Goal: Transaction & Acquisition: Purchase product/service

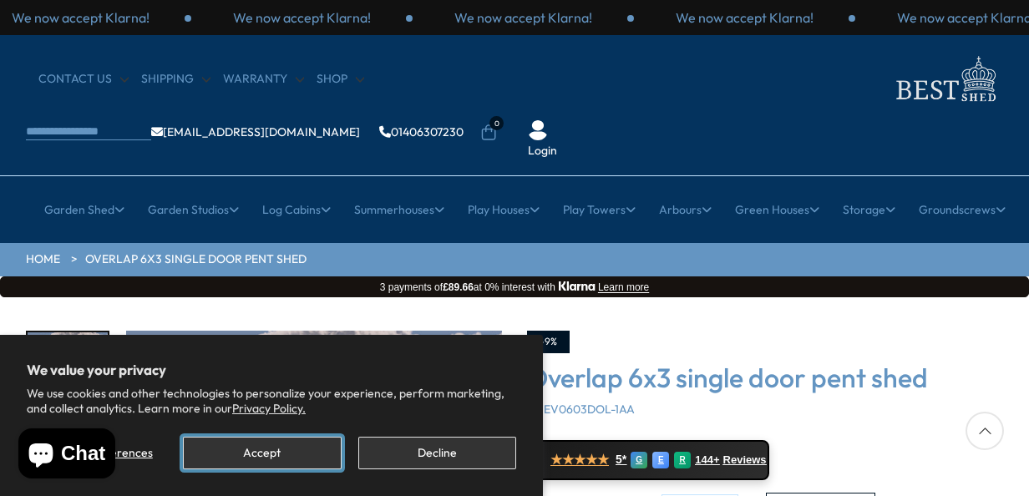
click at [271, 449] on button "Accept" at bounding box center [262, 453] width 158 height 33
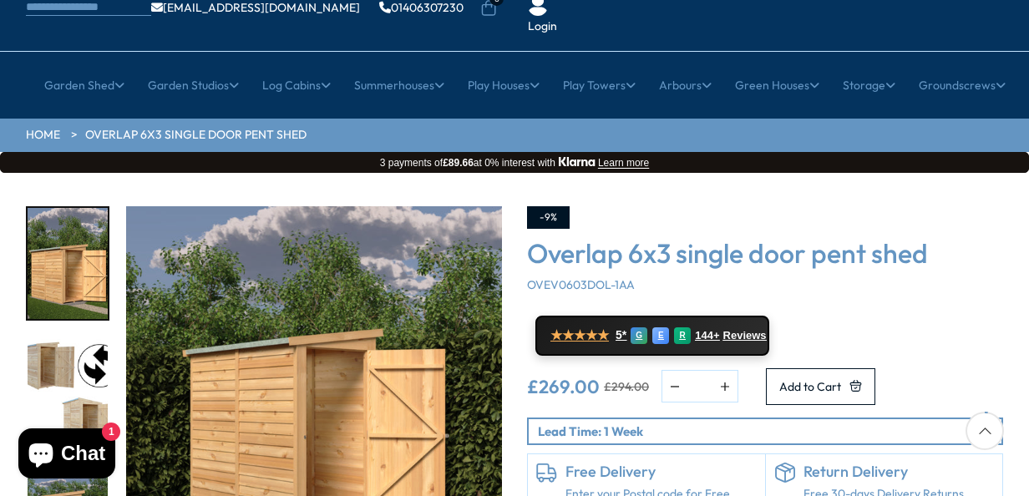
scroll to position [84, 0]
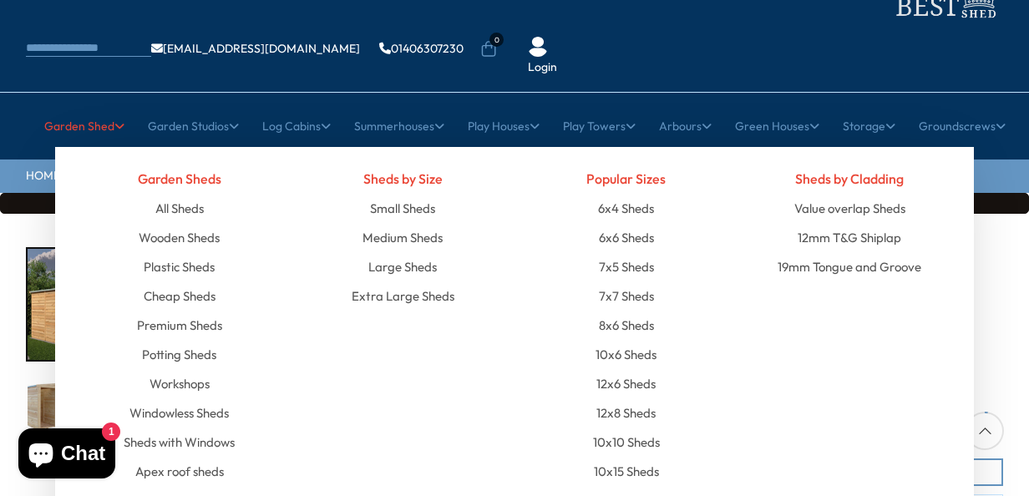
click at [68, 105] on link "Garden Shed" at bounding box center [84, 126] width 80 height 42
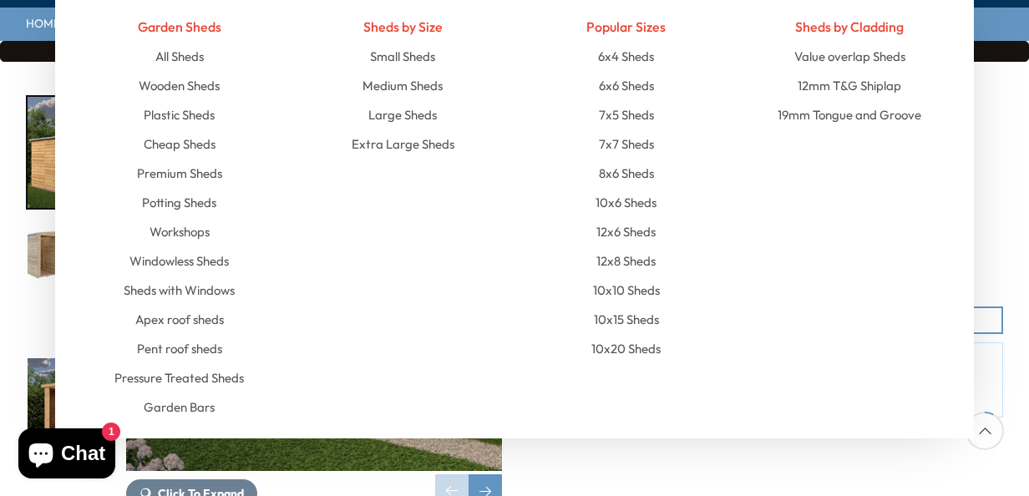
scroll to position [251, 0]
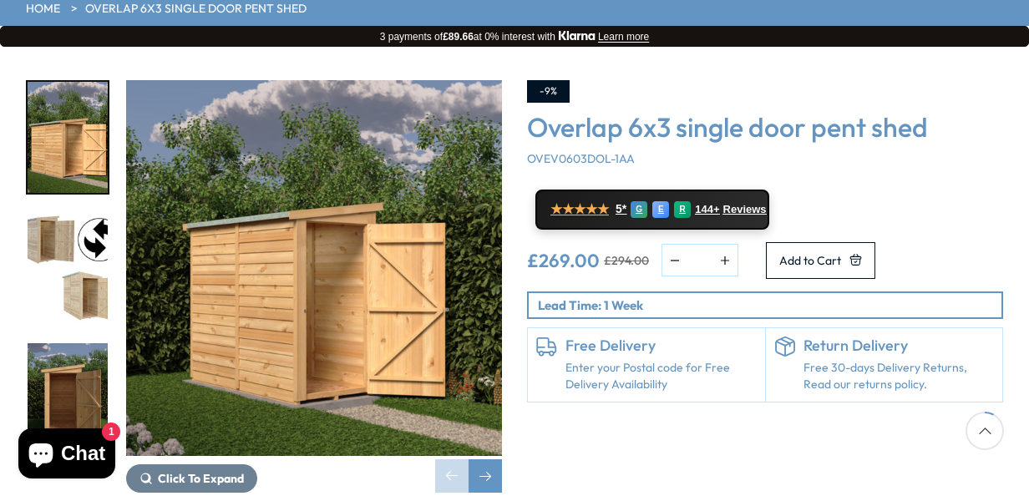
click at [798, 411] on div "-9% Overlap 6x3 single door pent shed OVEV0603DOL-1AA ★★★★★ 5* G E R 144+ Revie…" at bounding box center [765, 286] width 501 height 413
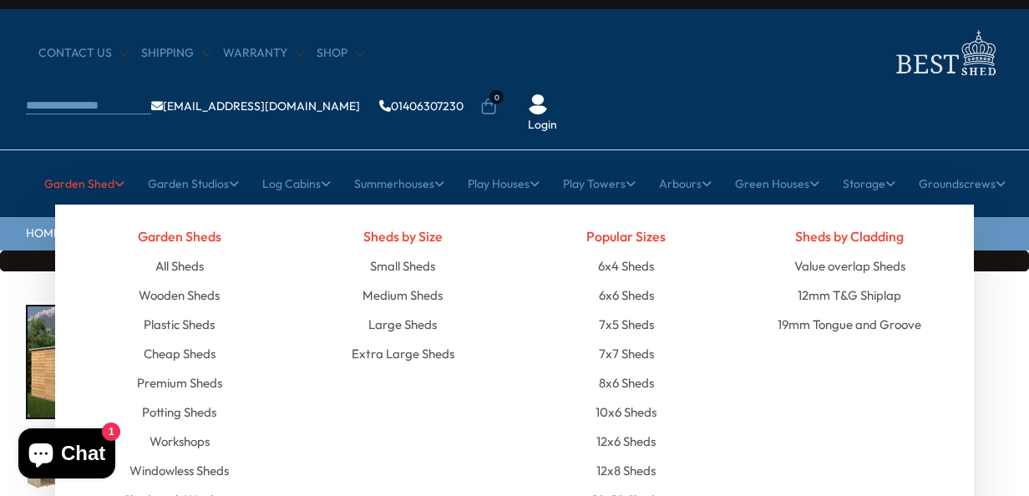
scroll to position [0, 0]
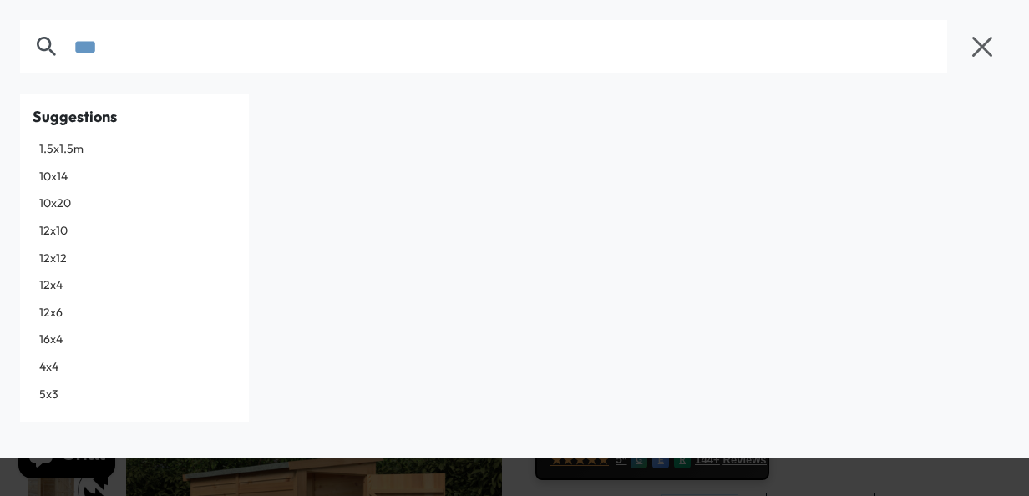
type input "***"
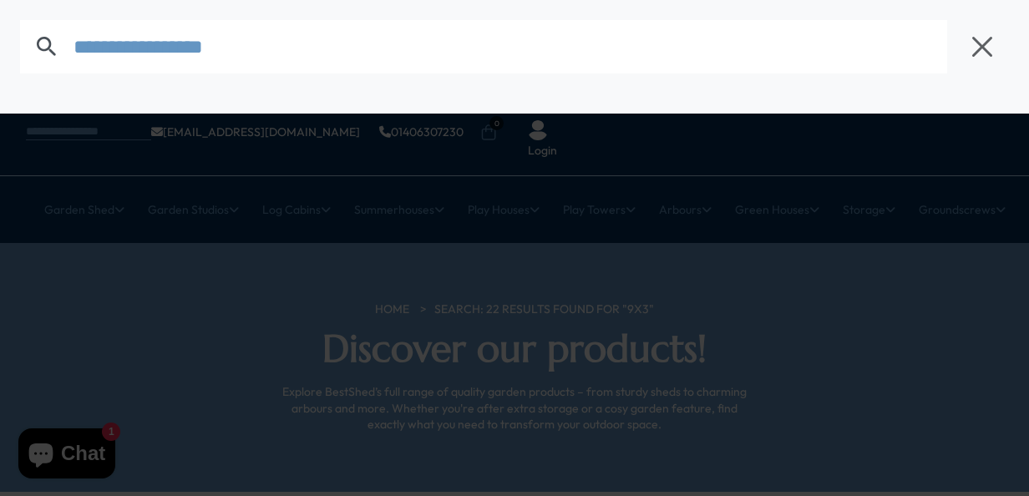
click at [406, 51] on input "text" at bounding box center [511, 46] width 874 height 53
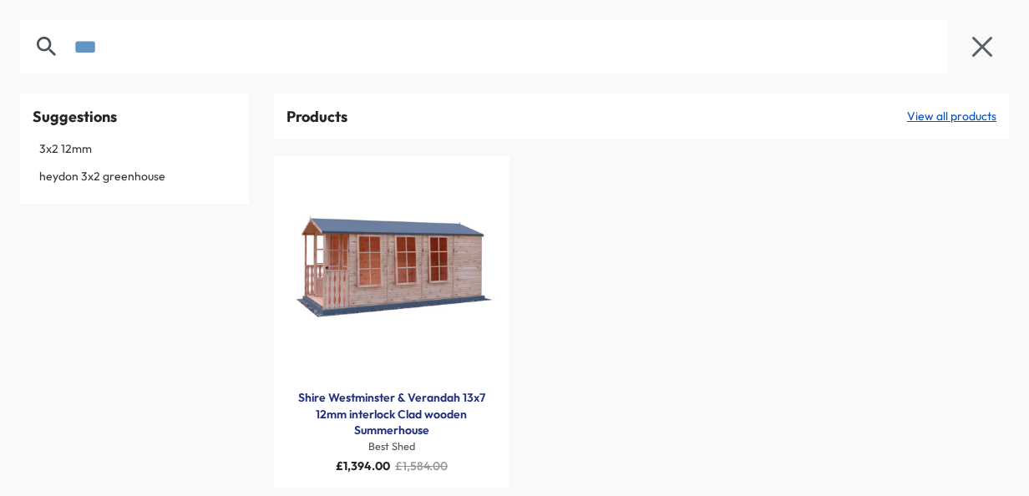
type input "***"
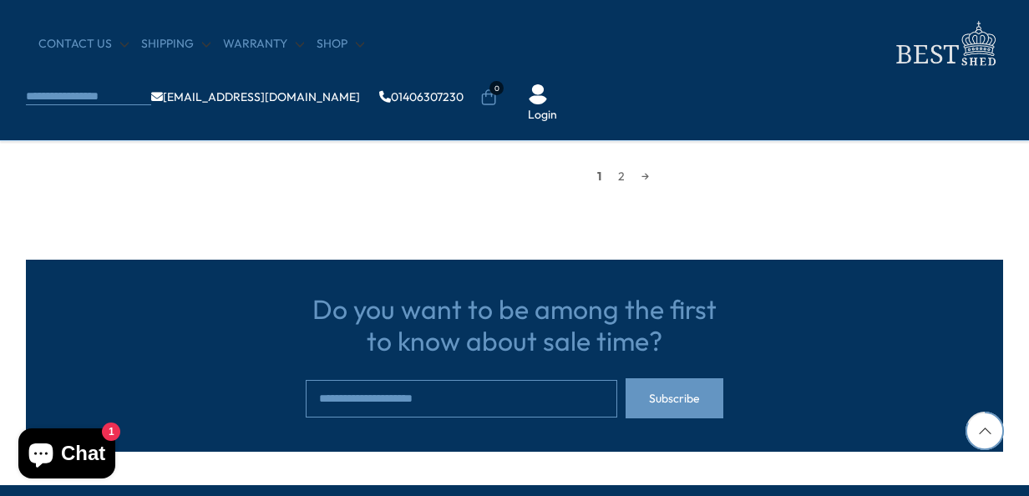
scroll to position [1838, 0]
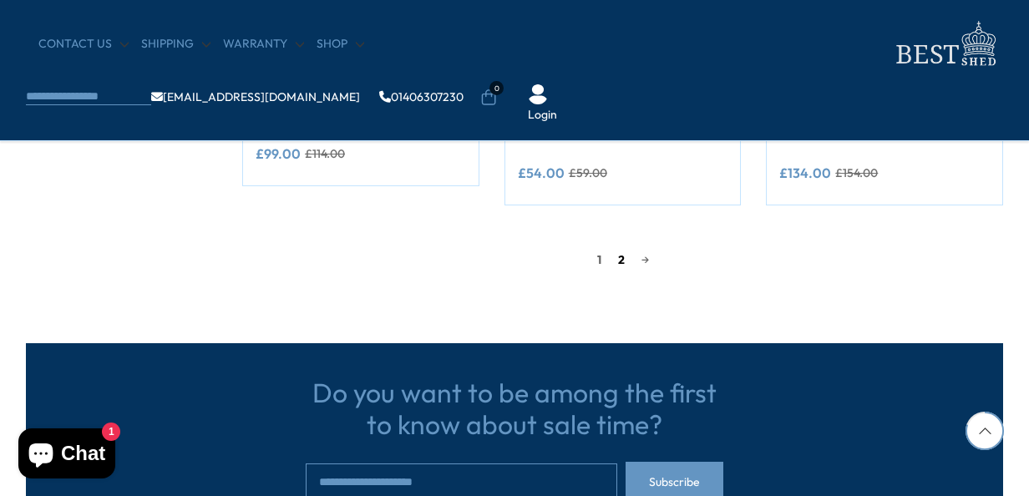
click at [622, 261] on link "2" at bounding box center [621, 259] width 23 height 25
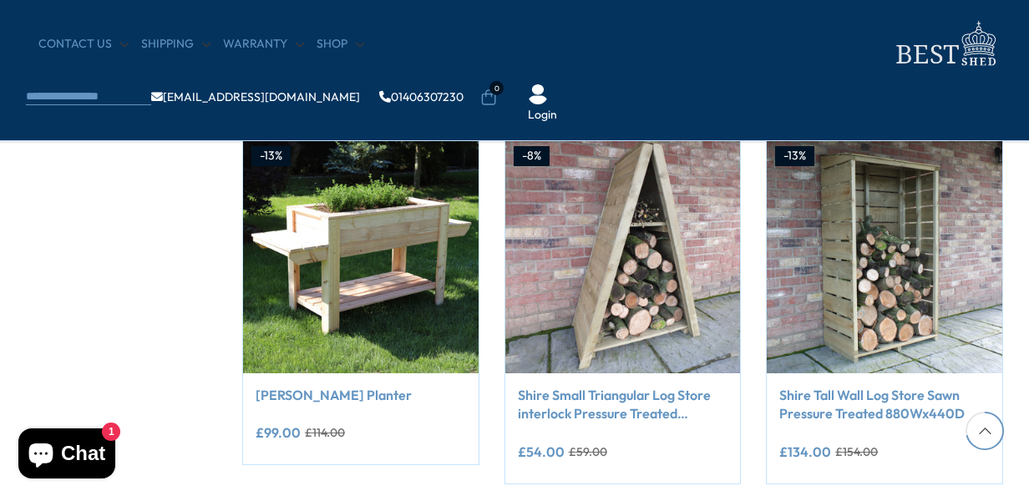
scroll to position [1625, 0]
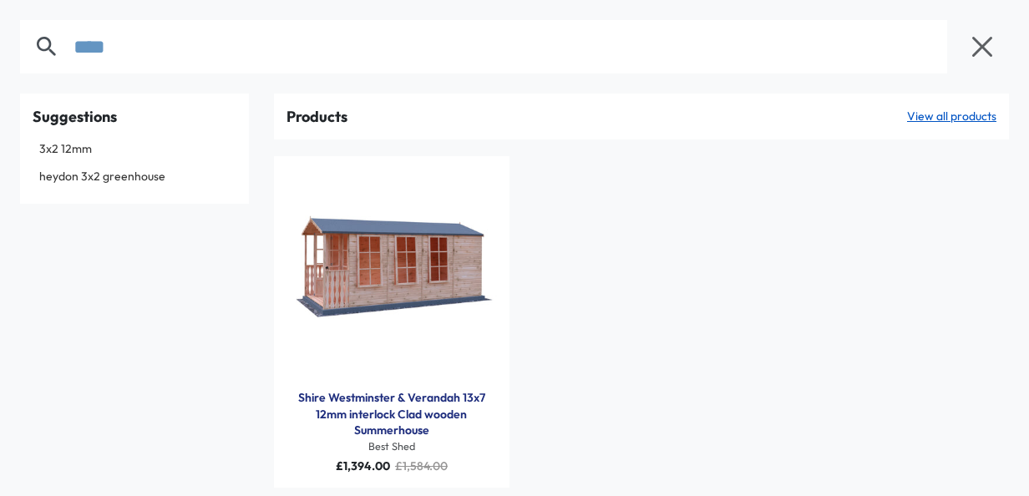
type input "****"
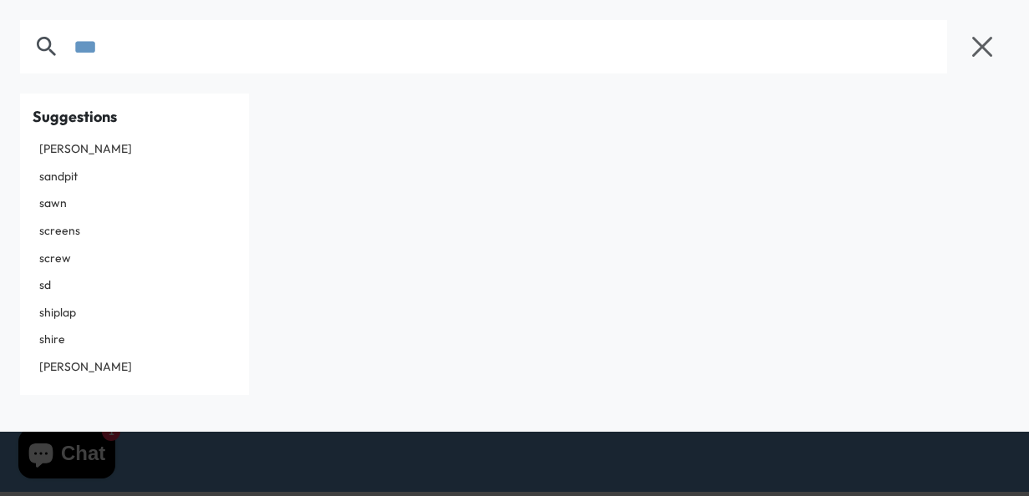
type input "***"
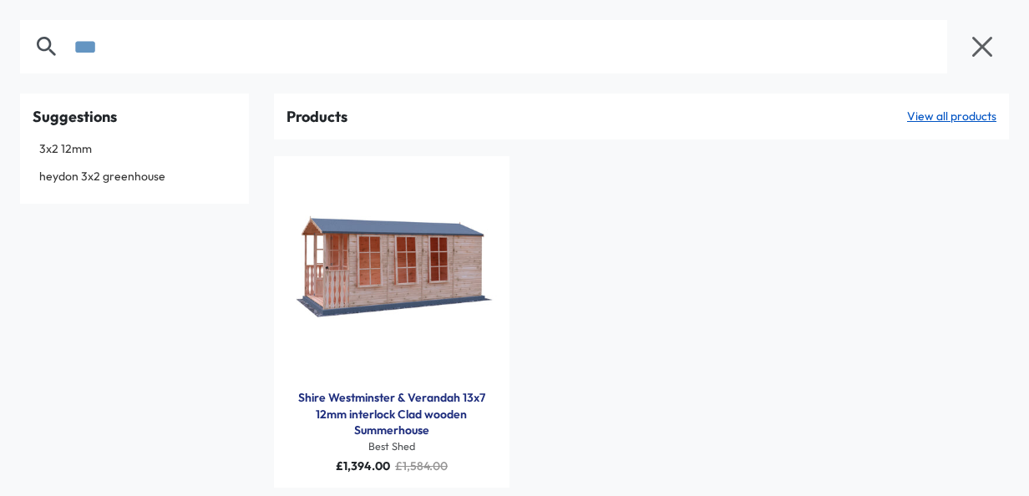
type input "***"
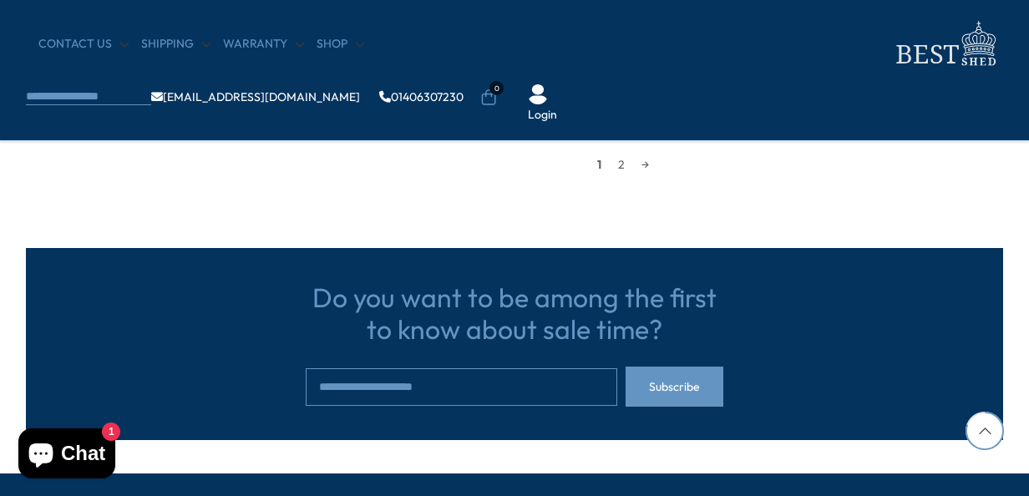
scroll to position [1838, 0]
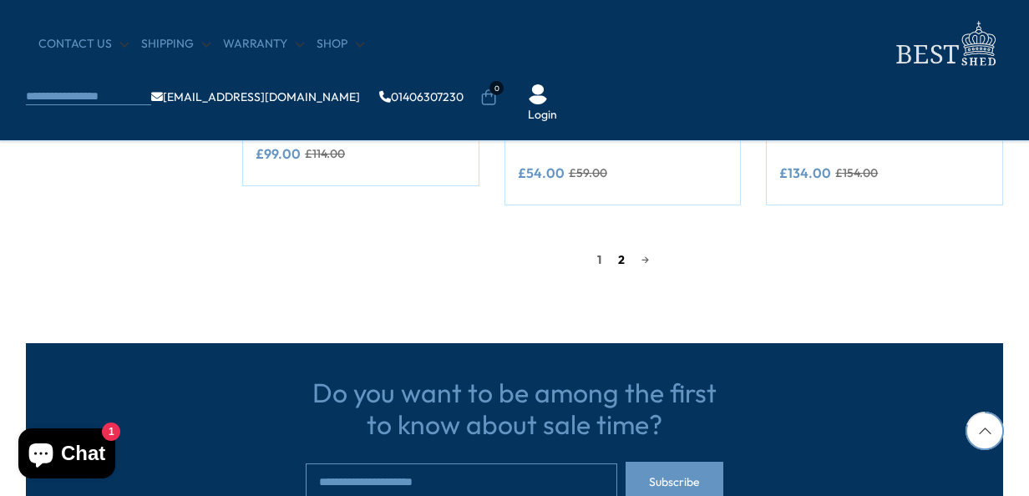
click at [620, 261] on link "2" at bounding box center [621, 259] width 23 height 25
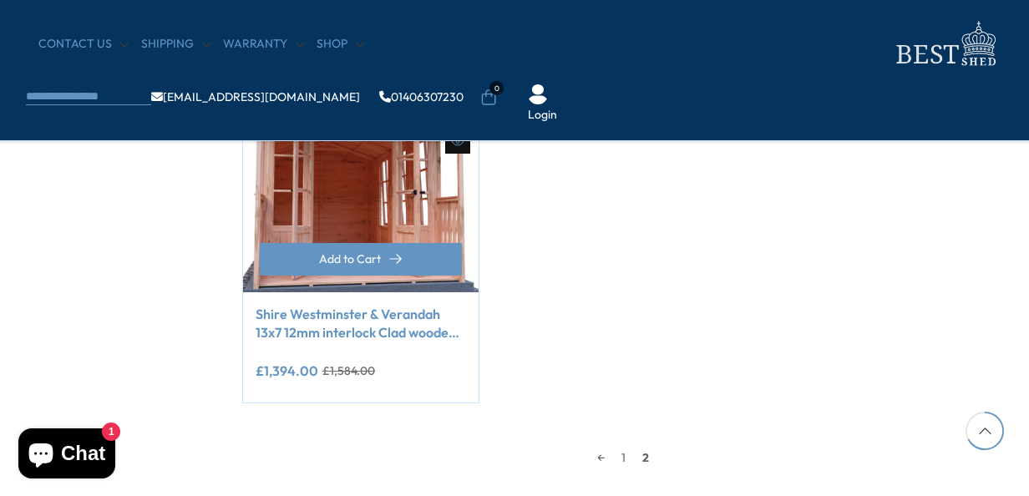
scroll to position [1278, 0]
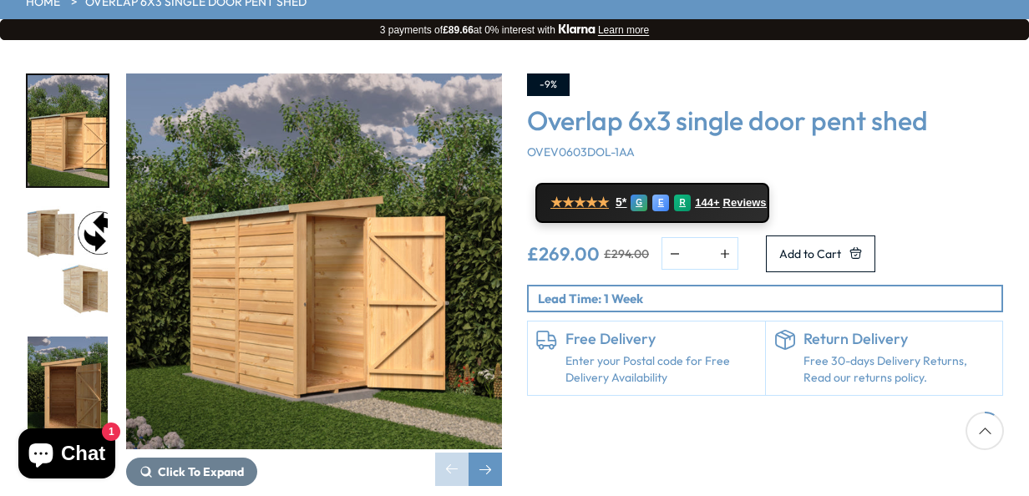
scroll to position [251, 0]
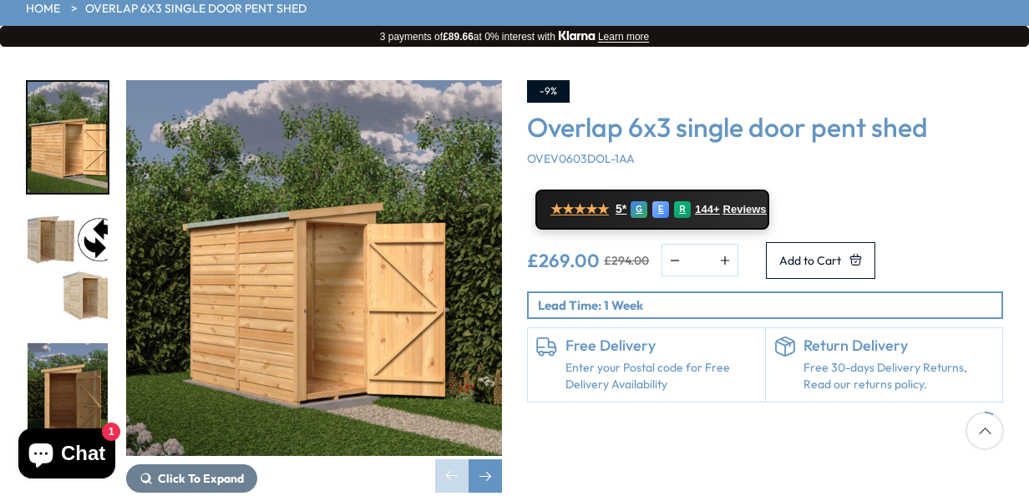
click at [104, 213] on img "2 / 12" at bounding box center [68, 268] width 80 height 111
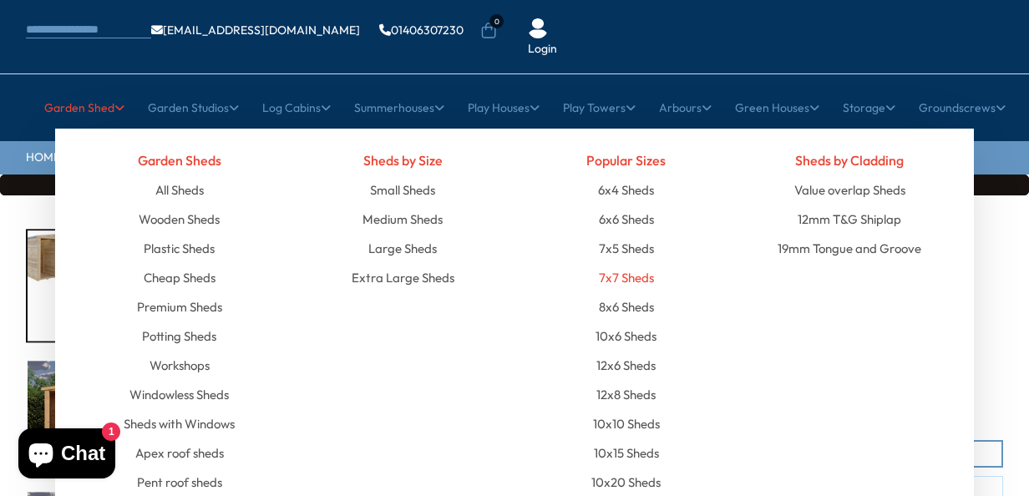
scroll to position [0, 0]
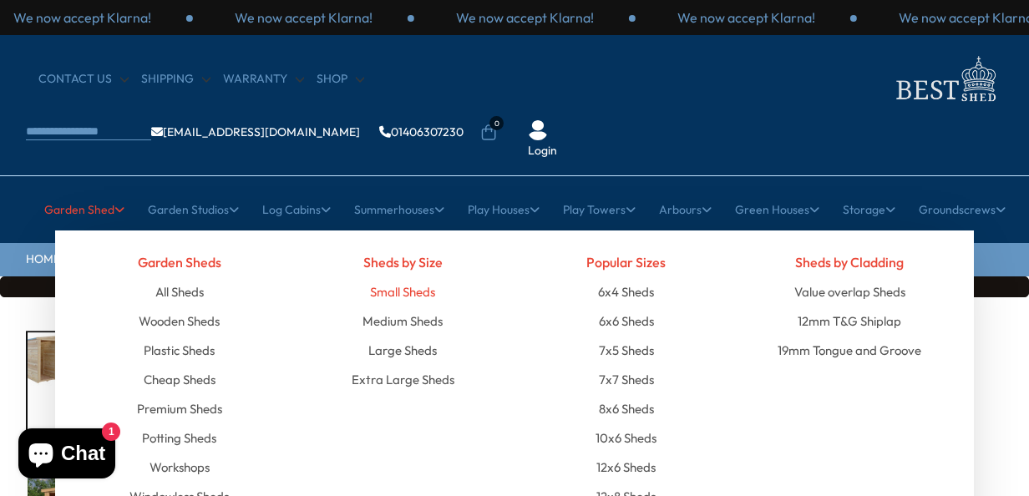
click at [404, 277] on link "Small Sheds" at bounding box center [402, 291] width 65 height 29
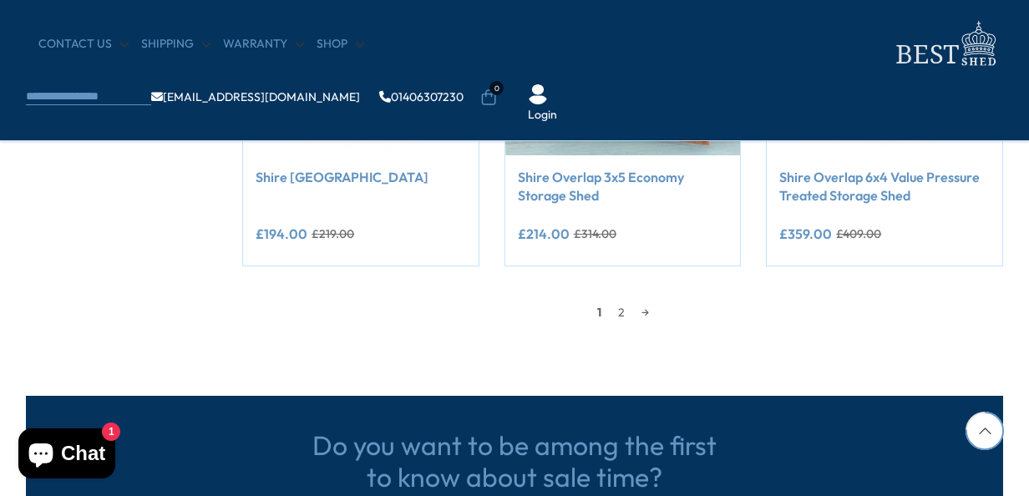
scroll to position [1587, 0]
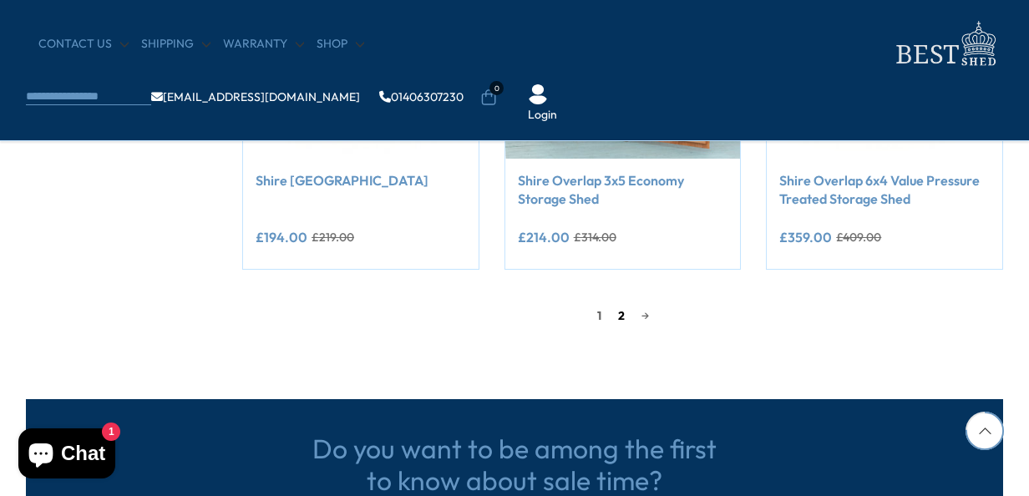
click at [616, 312] on link "2" at bounding box center [621, 315] width 23 height 25
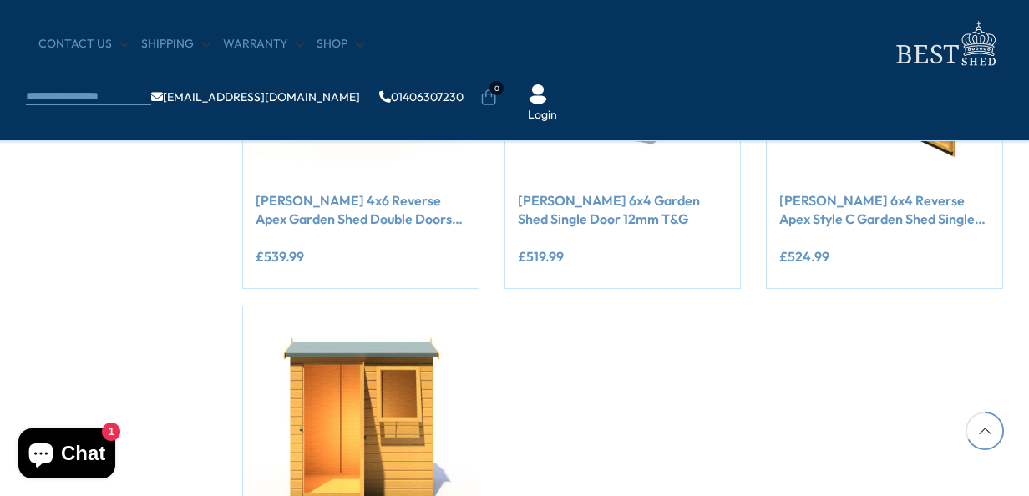
scroll to position [902, 0]
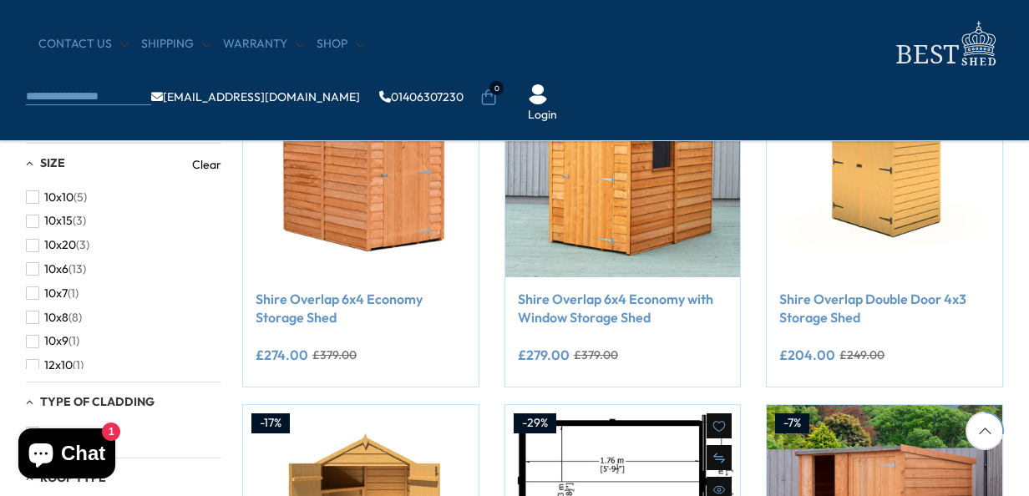
scroll to position [84, 0]
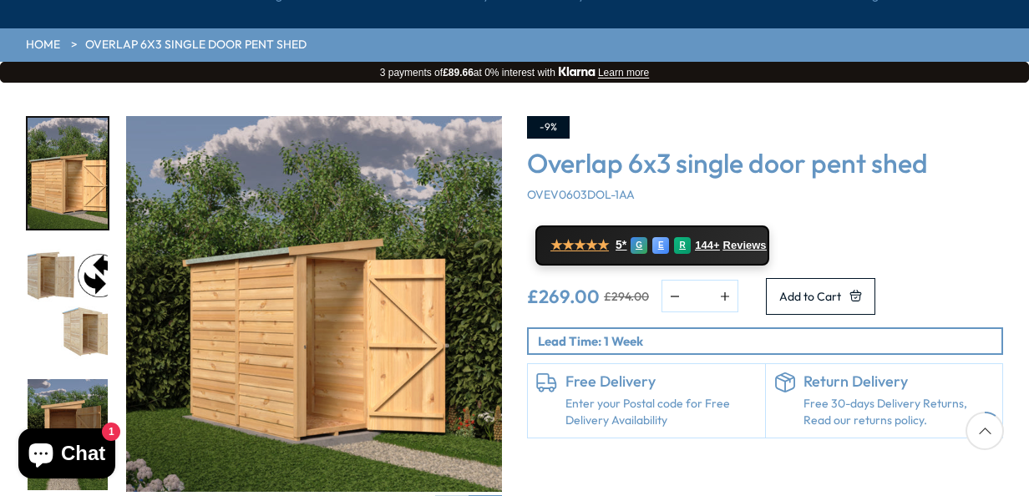
scroll to position [167, 0]
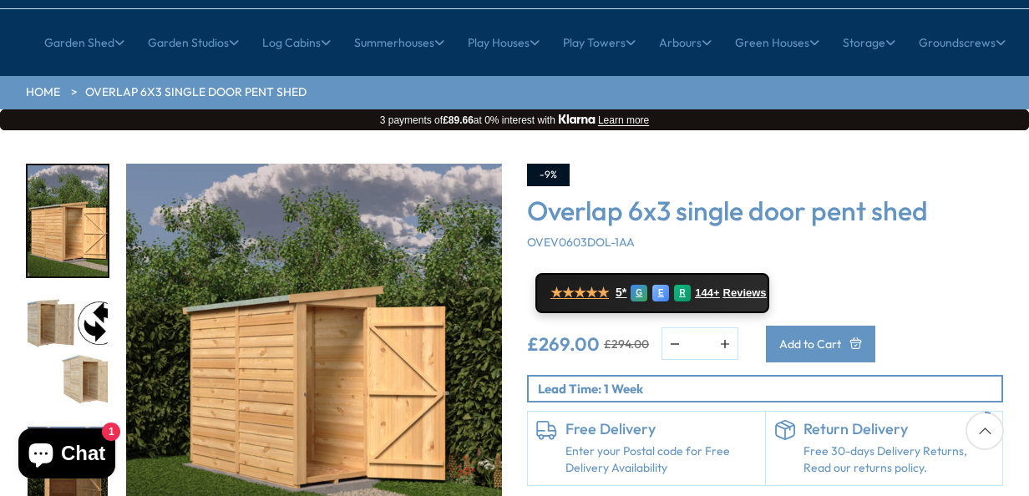
click at [841, 338] on span "Add to Cart" at bounding box center [810, 344] width 62 height 12
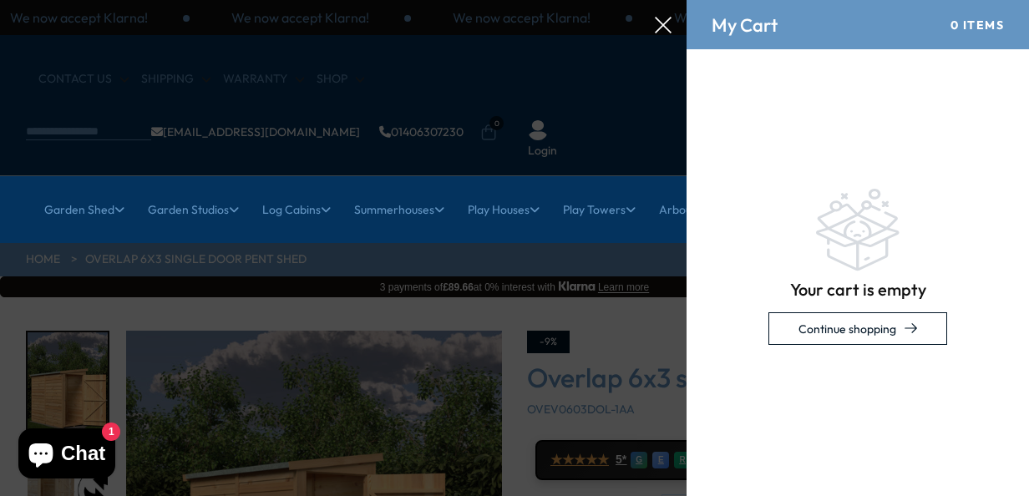
scroll to position [0, 0]
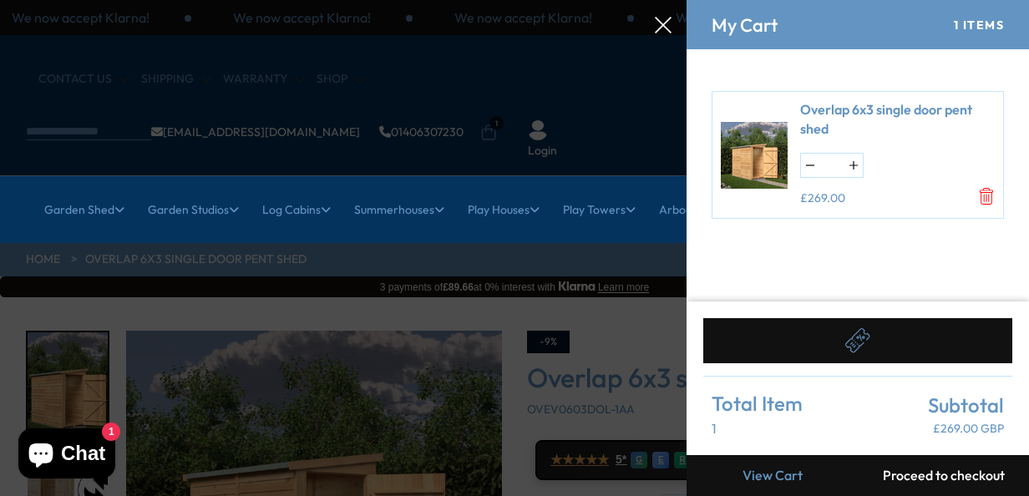
click at [804, 474] on link "View Cart" at bounding box center [772, 475] width 171 height 41
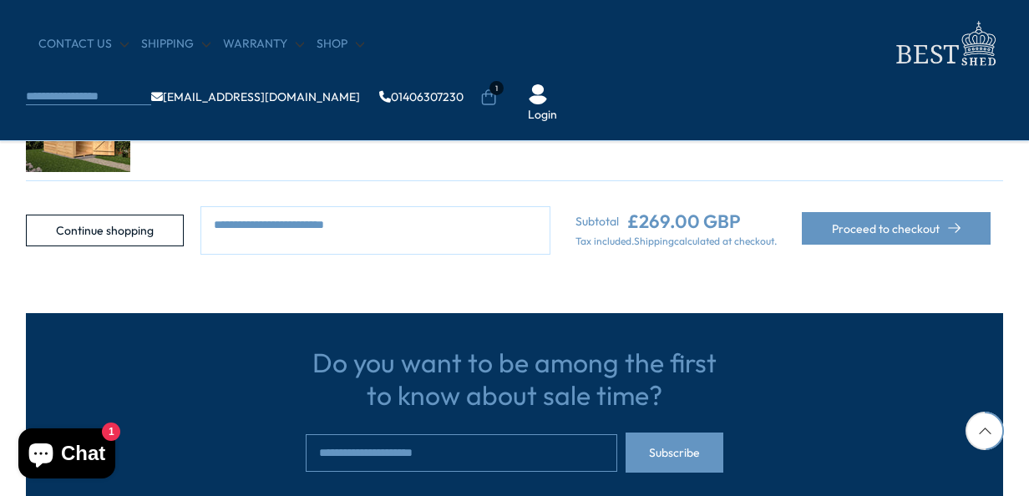
scroll to position [334, 0]
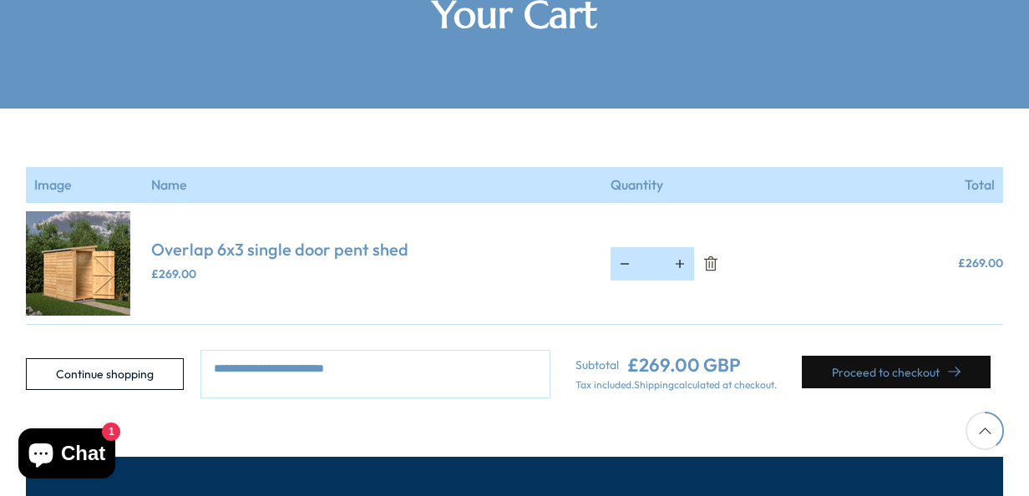
click at [889, 356] on button "Proceed to checkout" at bounding box center [896, 372] width 189 height 33
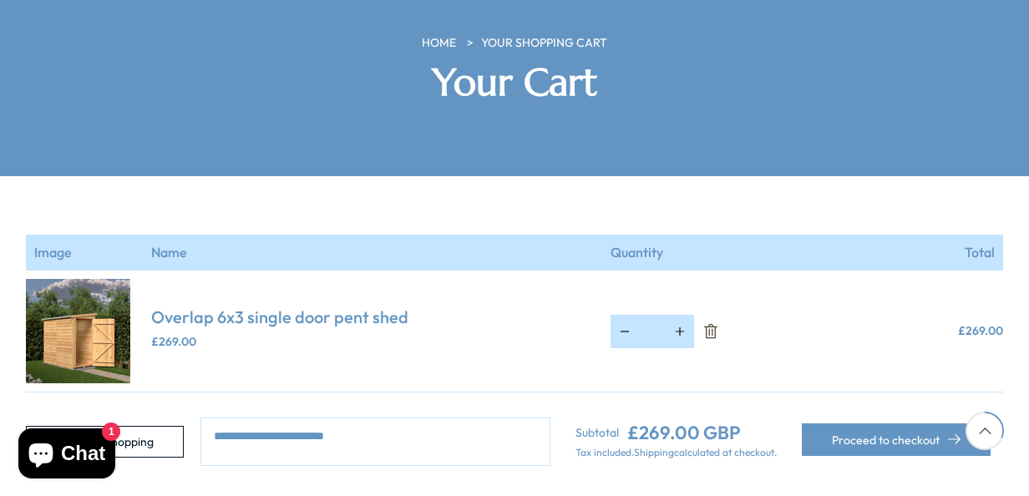
scroll to position [266, 0]
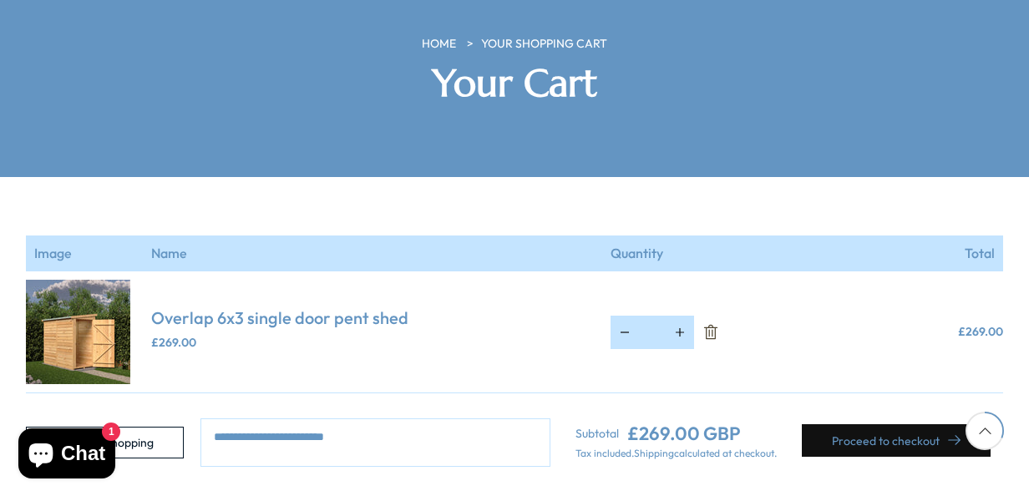
click at [857, 424] on button "Proceed to checkout" at bounding box center [896, 440] width 189 height 33
